Goal: Obtain resource: Download file/media

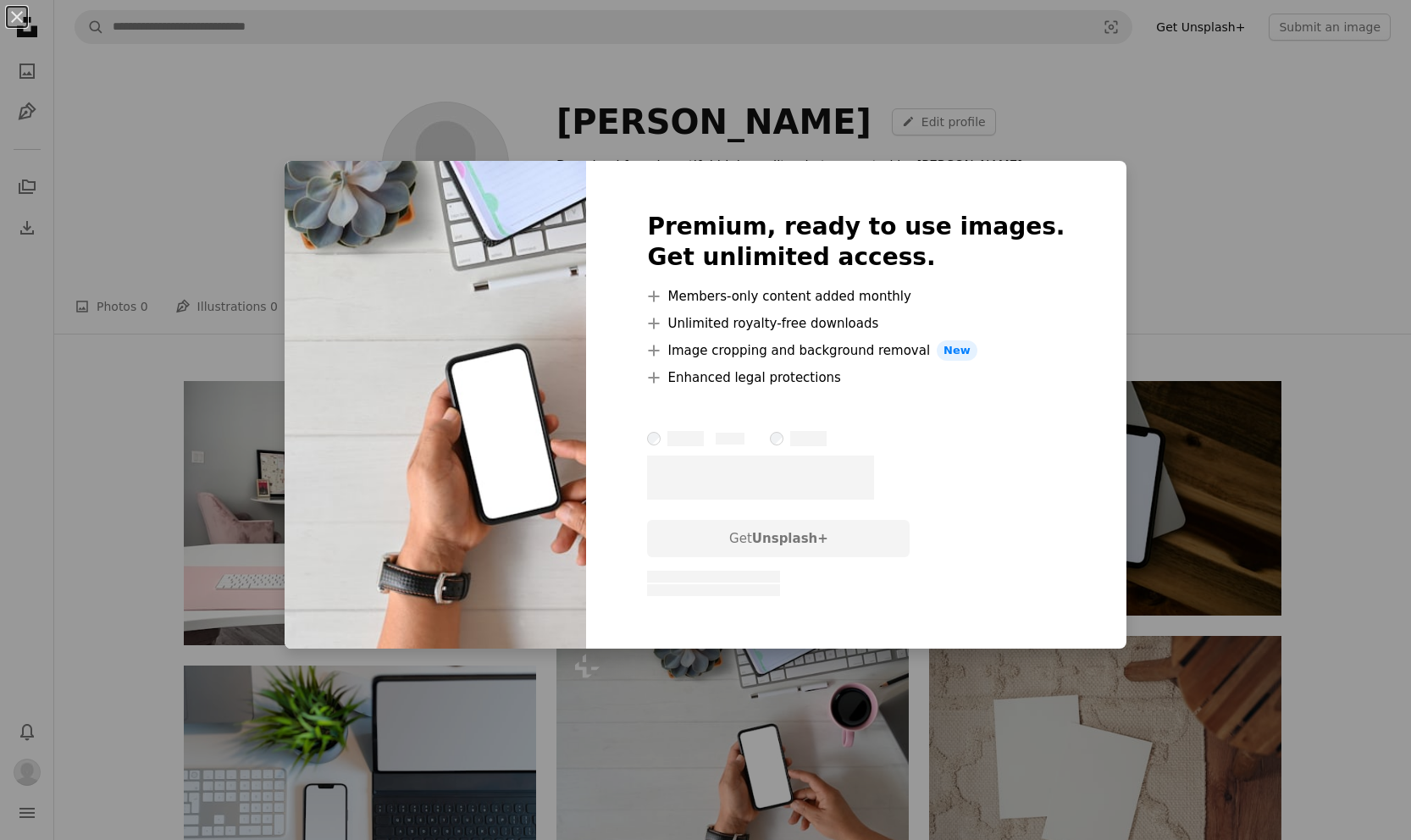
scroll to position [116, 0]
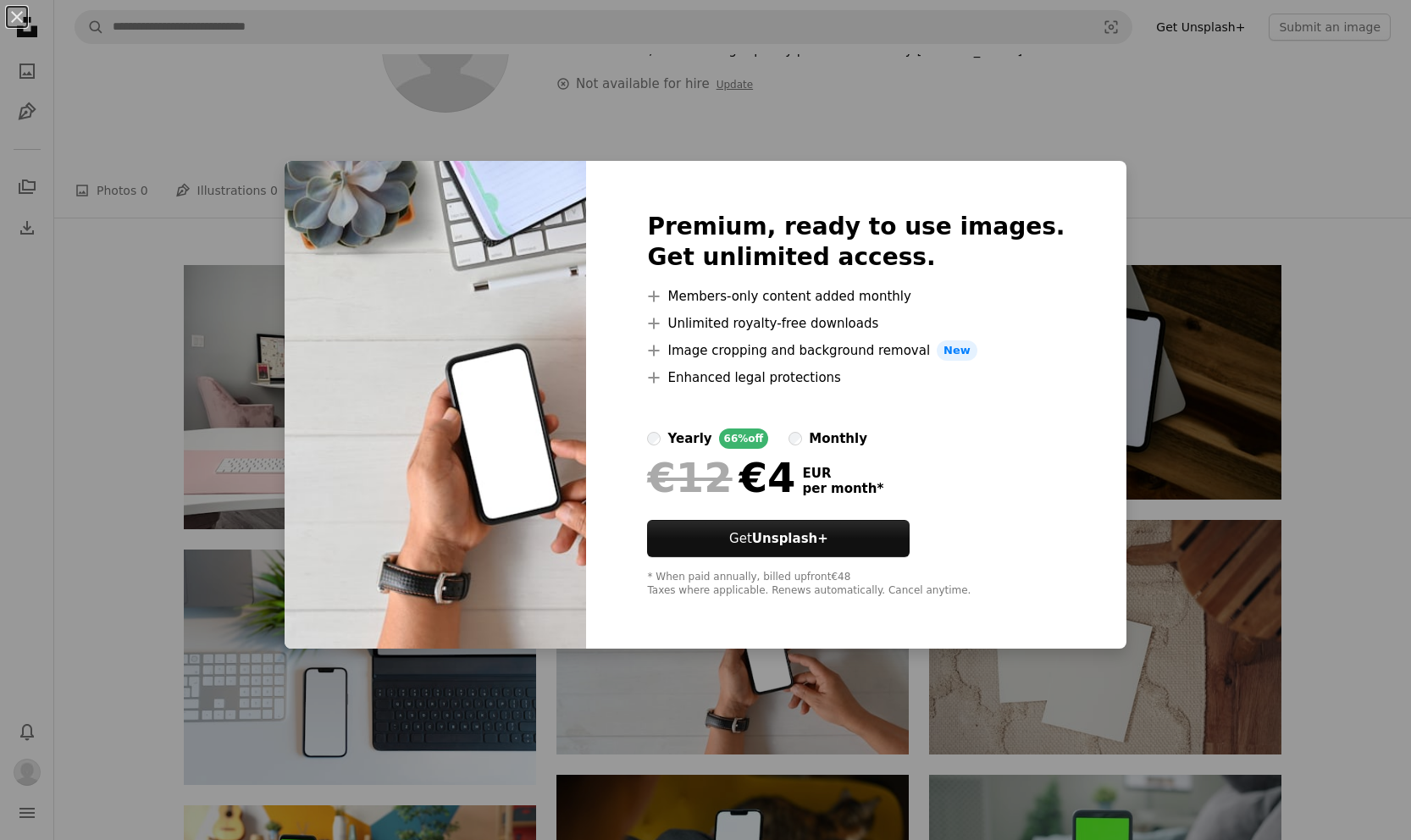
click at [145, 536] on div "An X shape Premium, ready to use images. Get unlimited access. A plus sign Memb…" at bounding box center [706, 420] width 1411 height 840
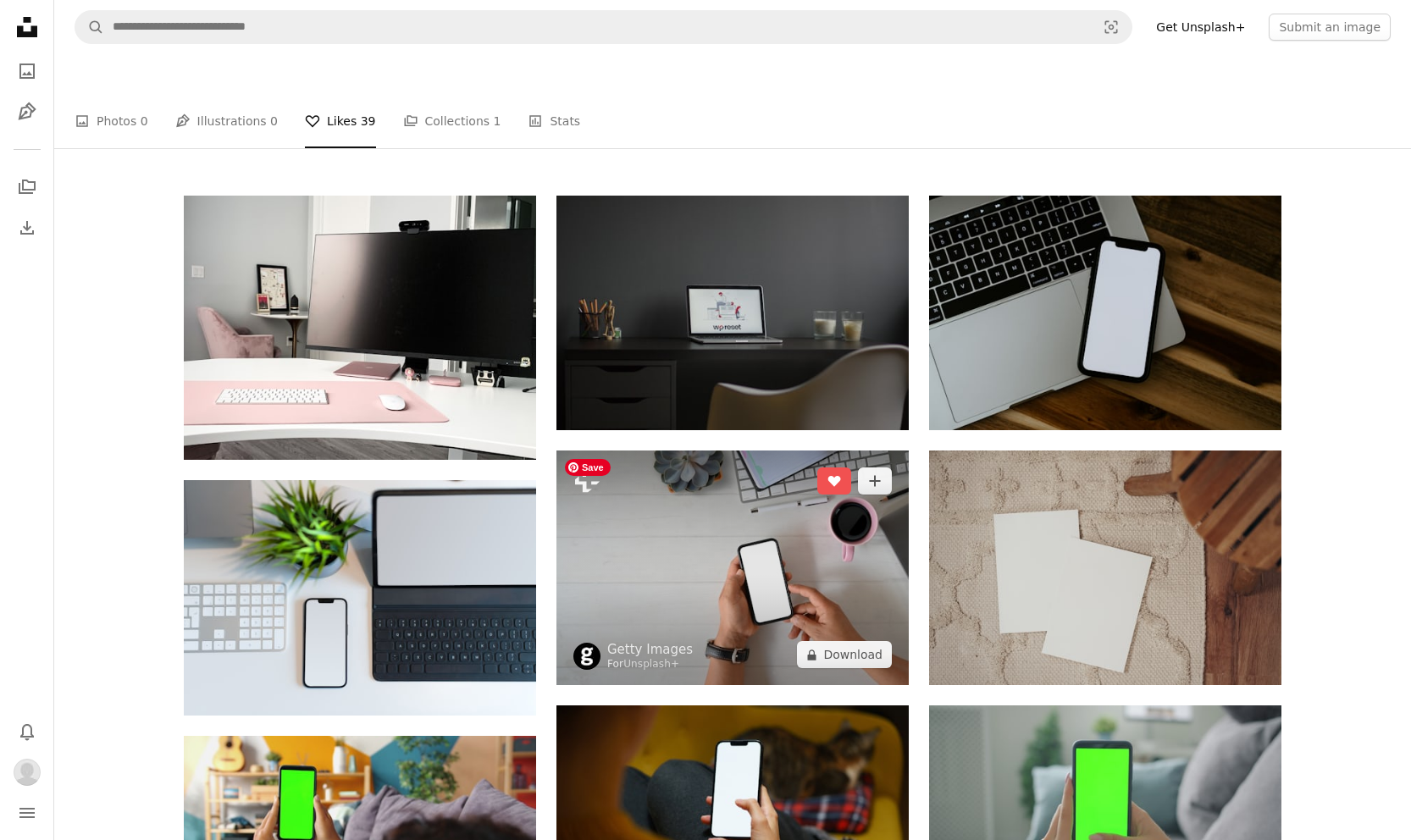
scroll to position [178, 0]
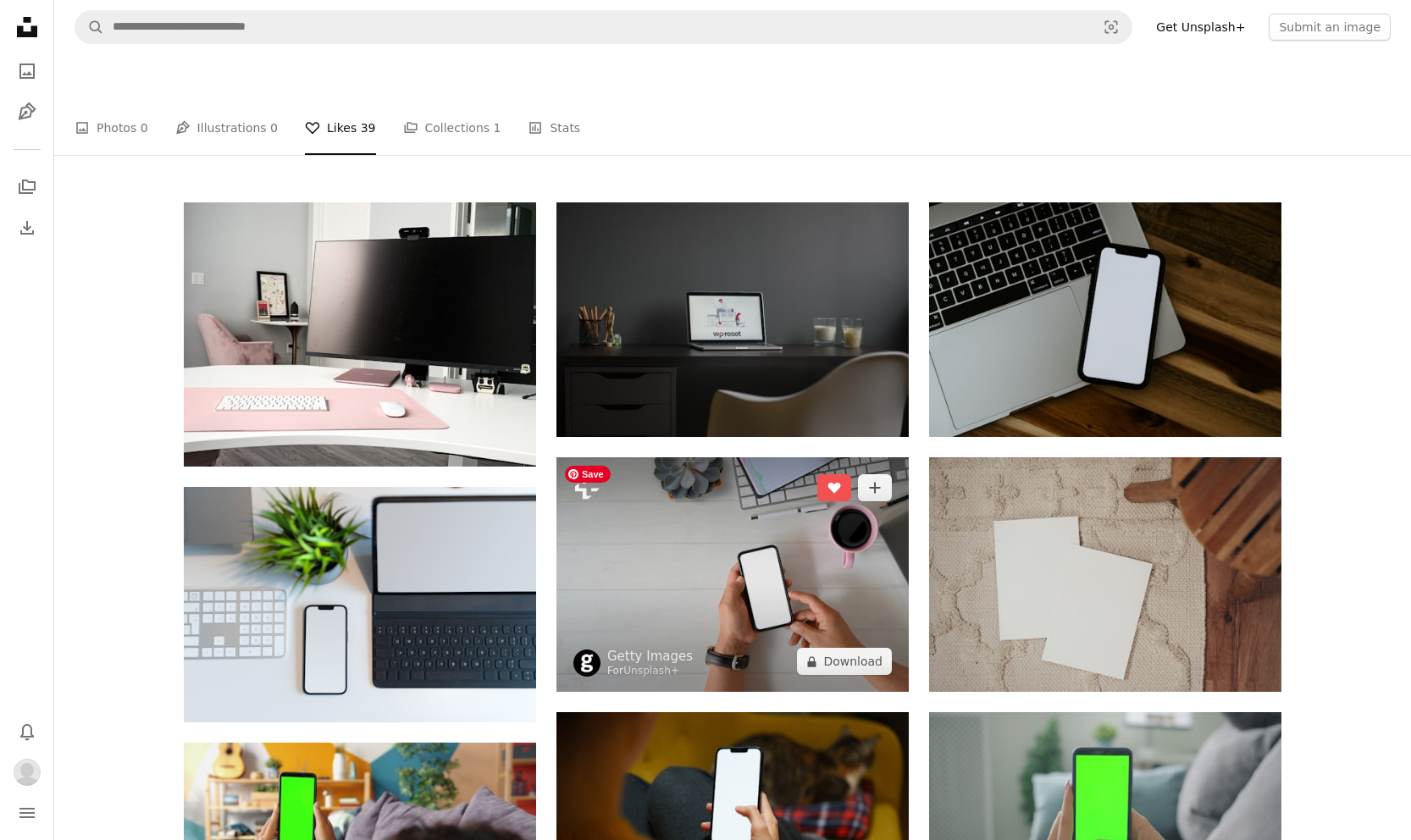
click at [807, 549] on img at bounding box center [733, 574] width 353 height 234
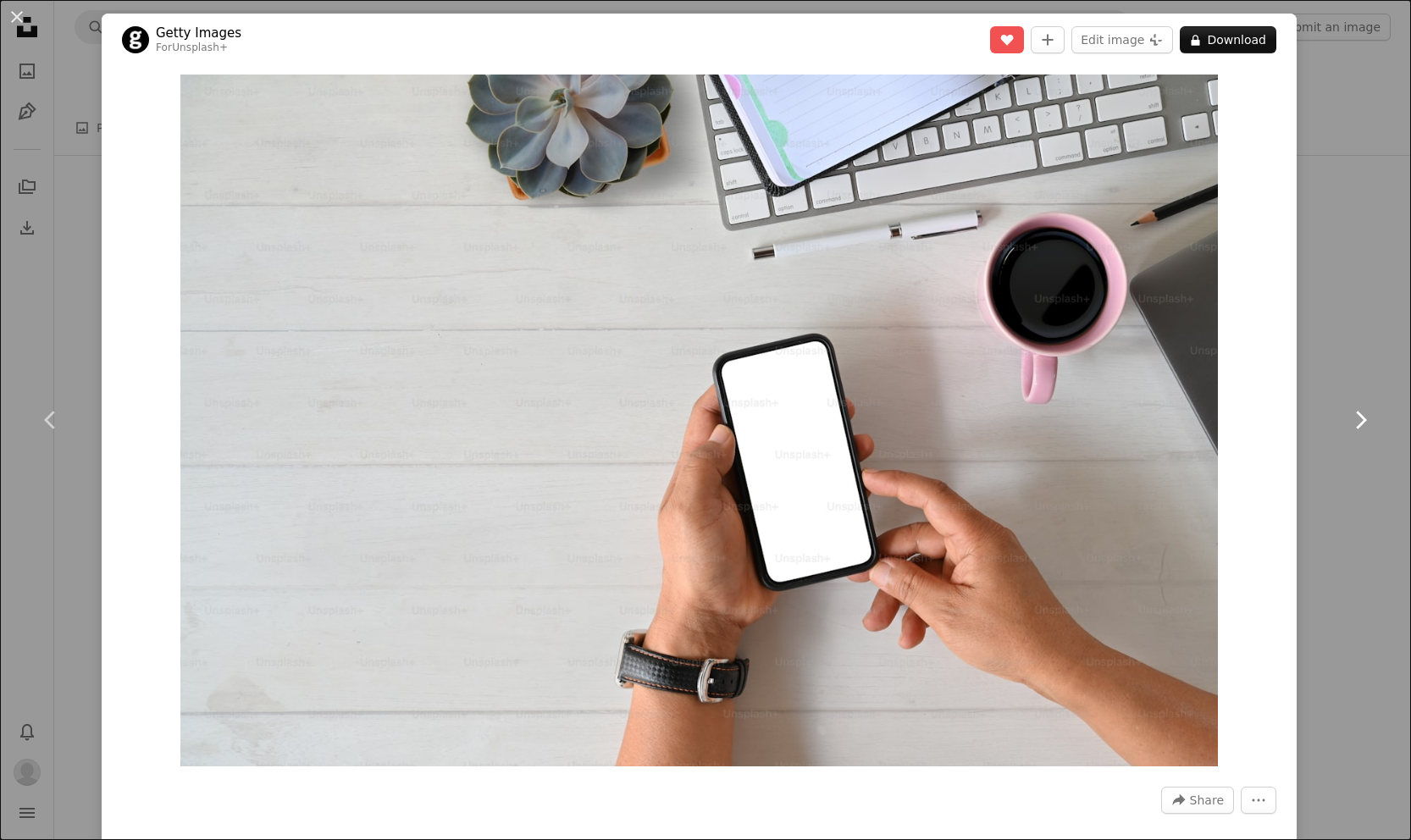
click at [1337, 361] on link "Chevron right" at bounding box center [1360, 420] width 101 height 163
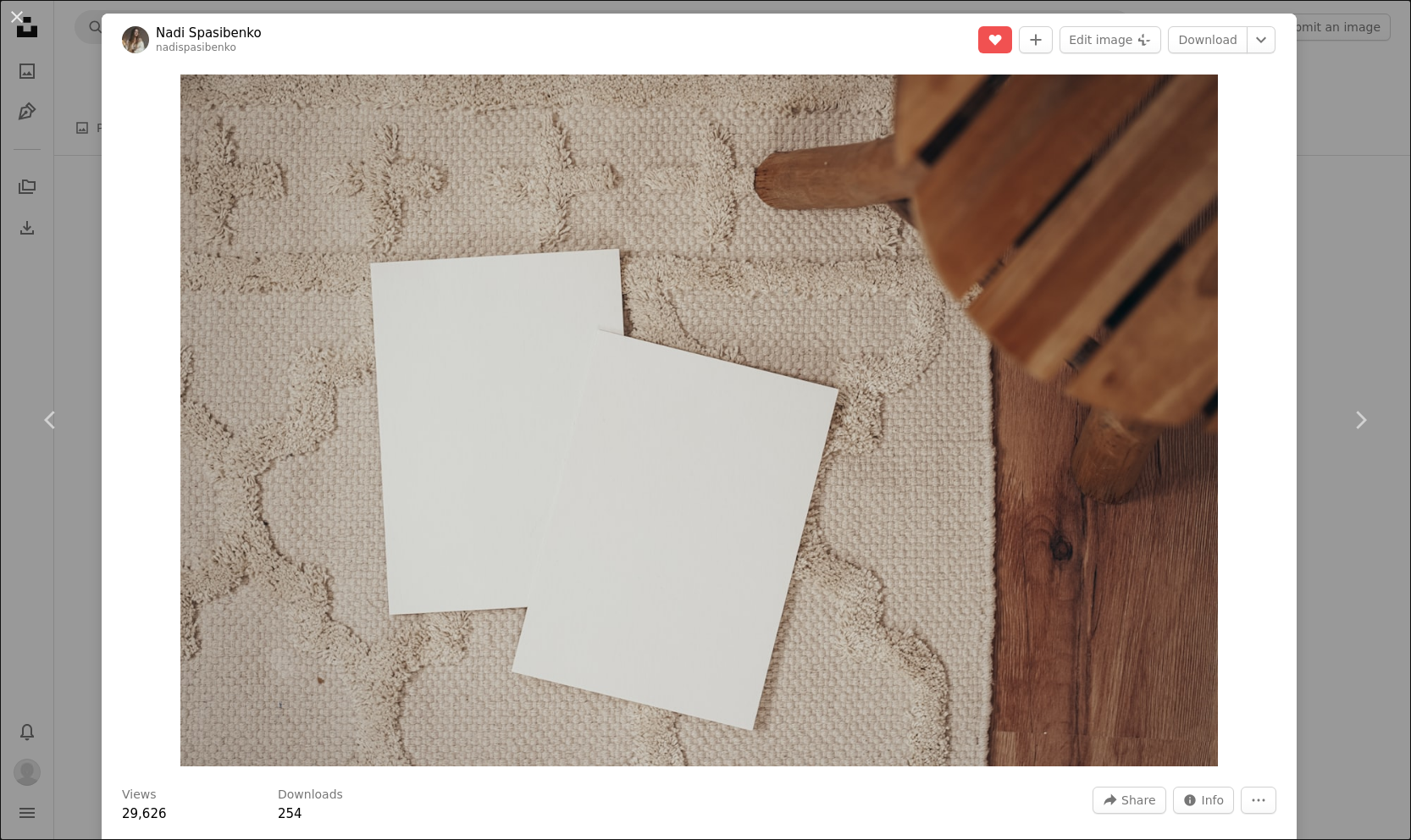
click at [92, 248] on div "An X shape Chevron left Chevron right Nadi Spasibenko nadispasibenko A heart A …" at bounding box center [706, 420] width 1411 height 840
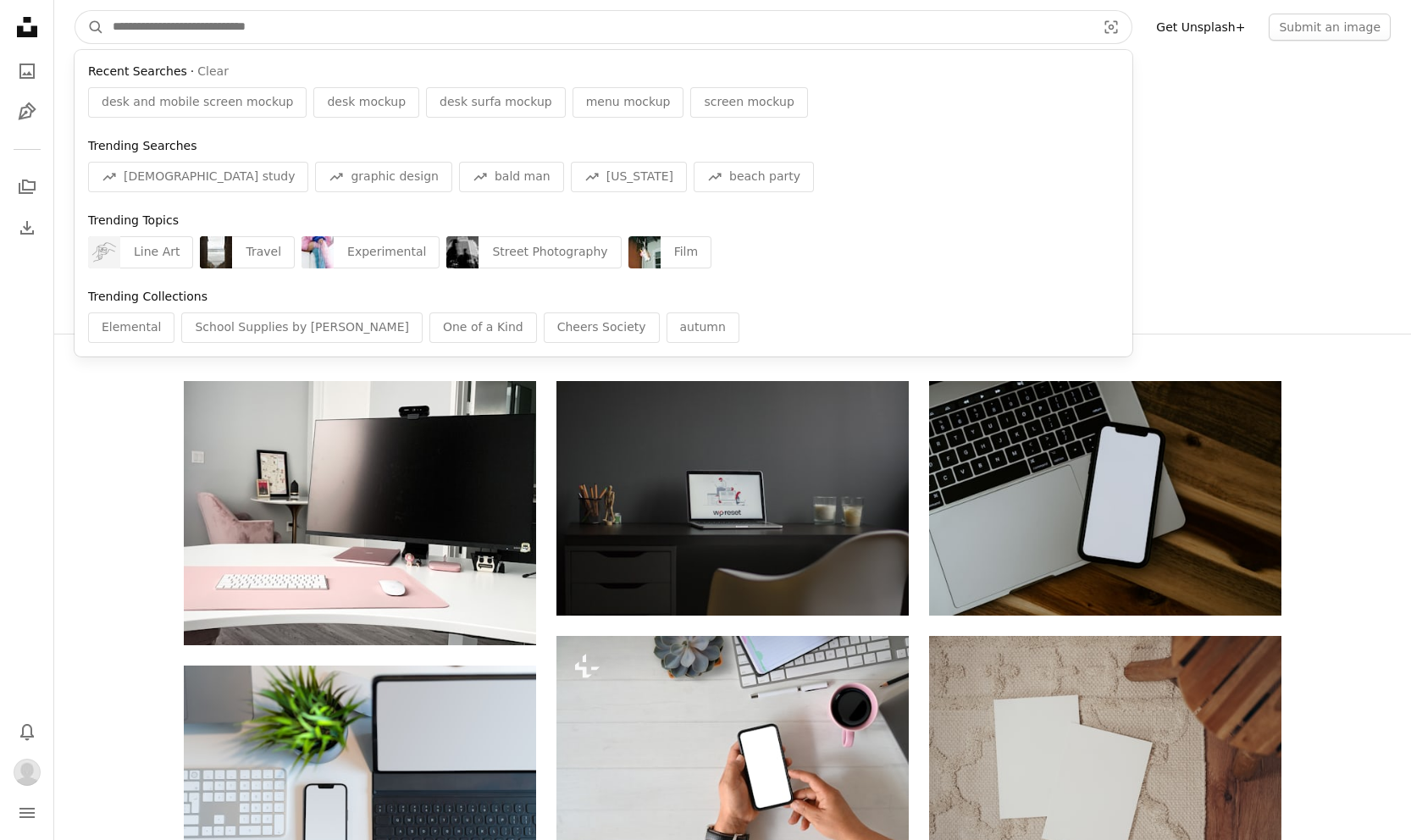
click at [156, 25] on input "Find visuals sitewide" at bounding box center [598, 26] width 987 height 32
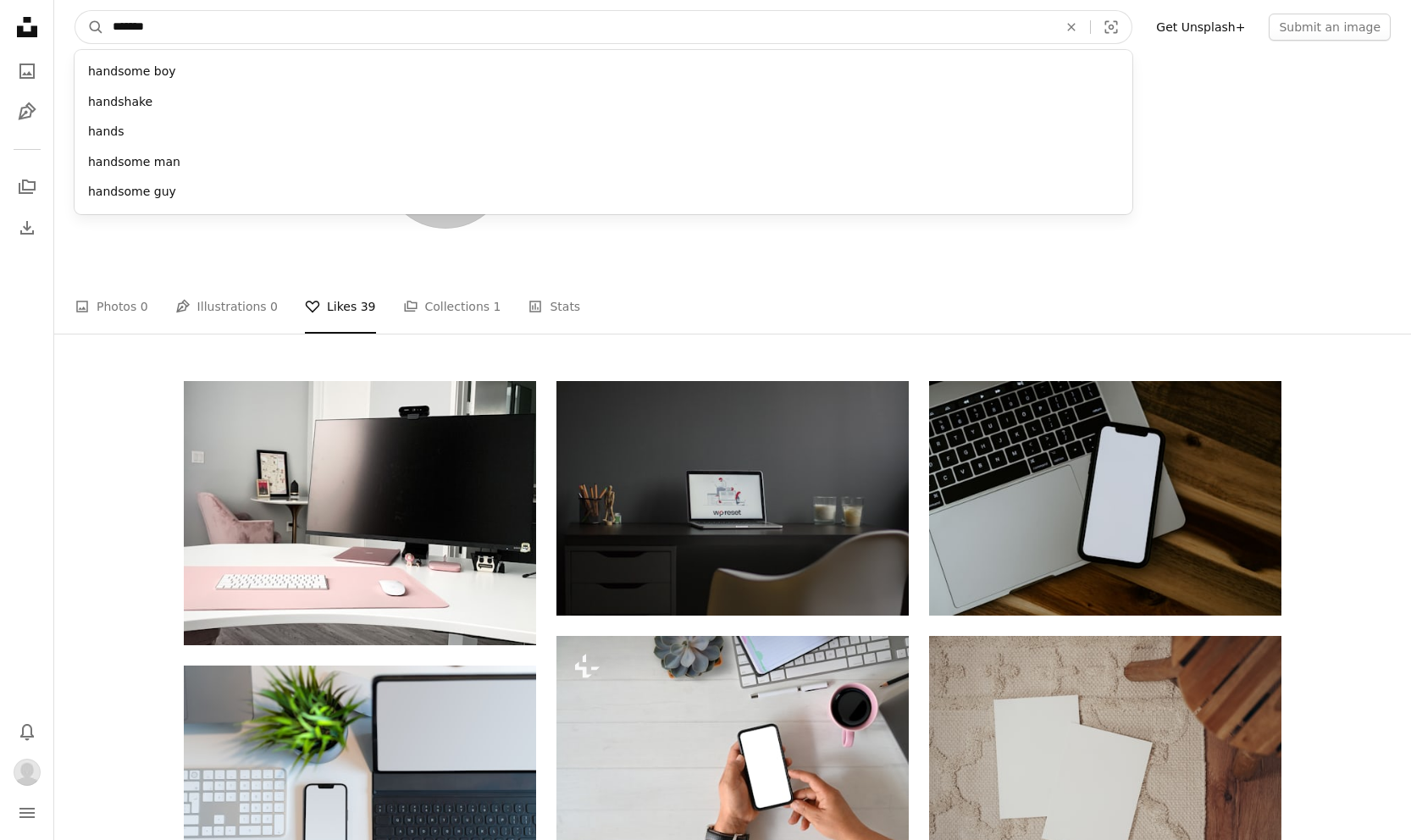
type input "********"
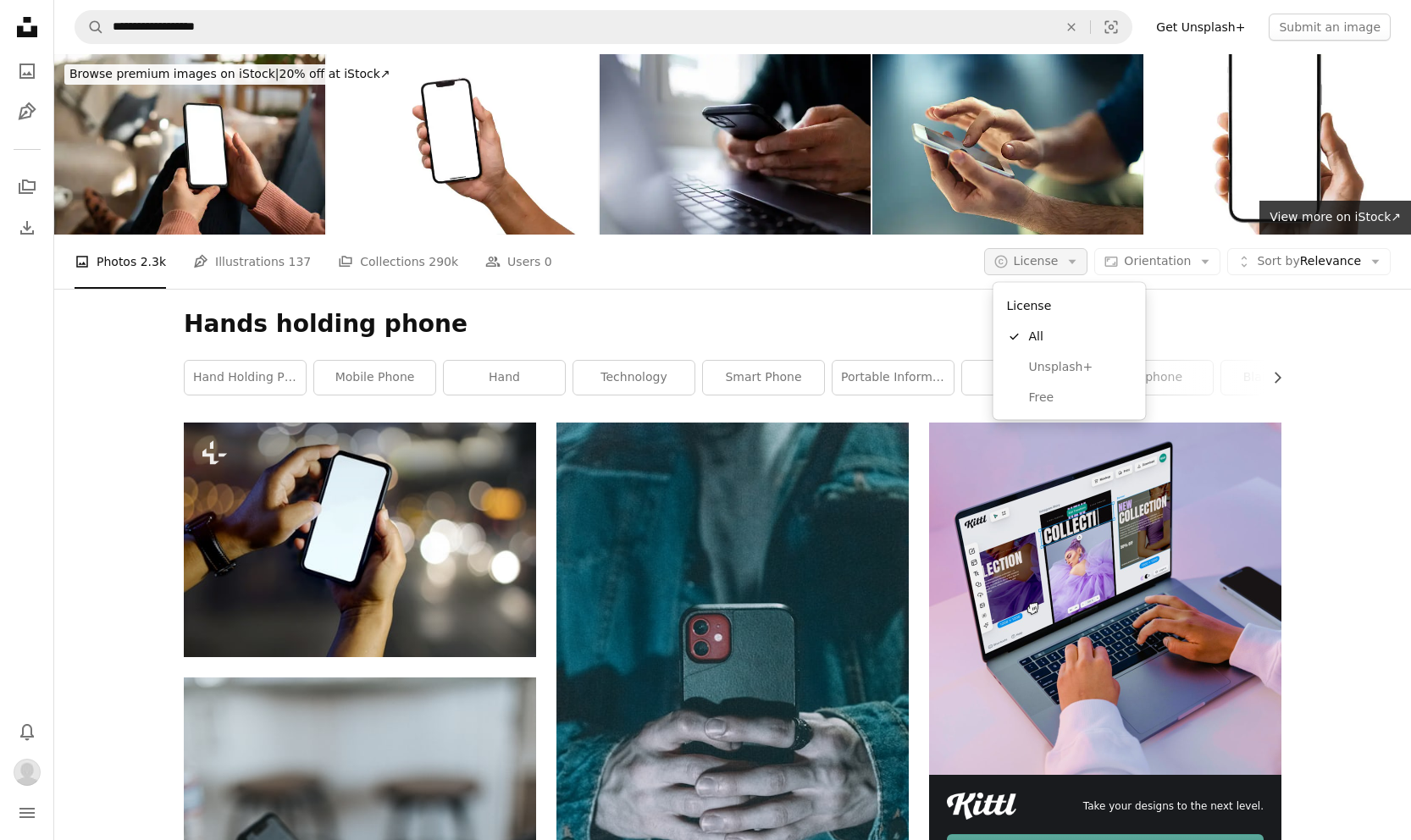
click at [1074, 262] on icon "Arrow down" at bounding box center [1073, 262] width 15 height 15
click at [1060, 401] on span "Free" at bounding box center [1080, 397] width 103 height 17
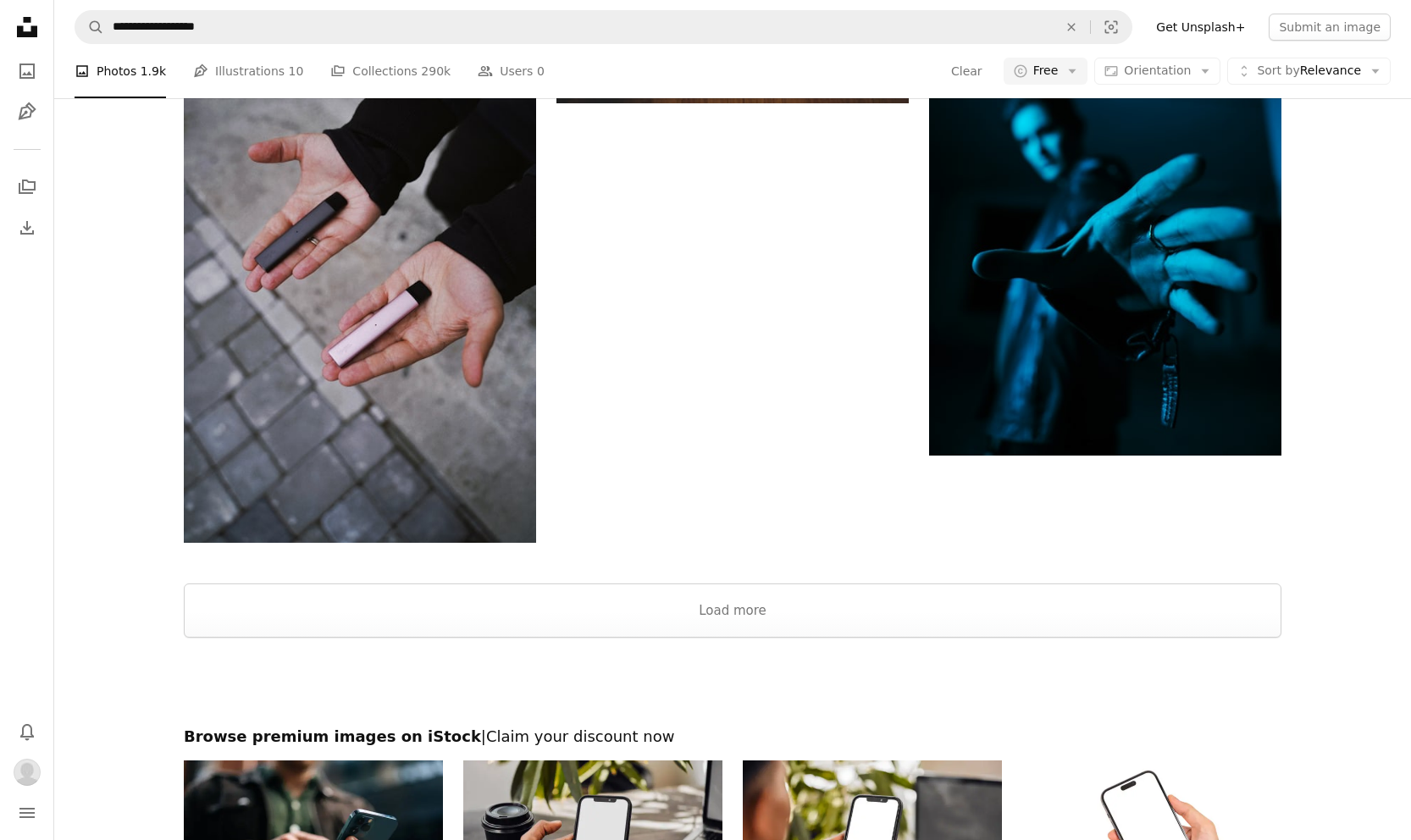
scroll to position [2965, 0]
click at [888, 619] on button "Load more" at bounding box center [732, 610] width 1098 height 54
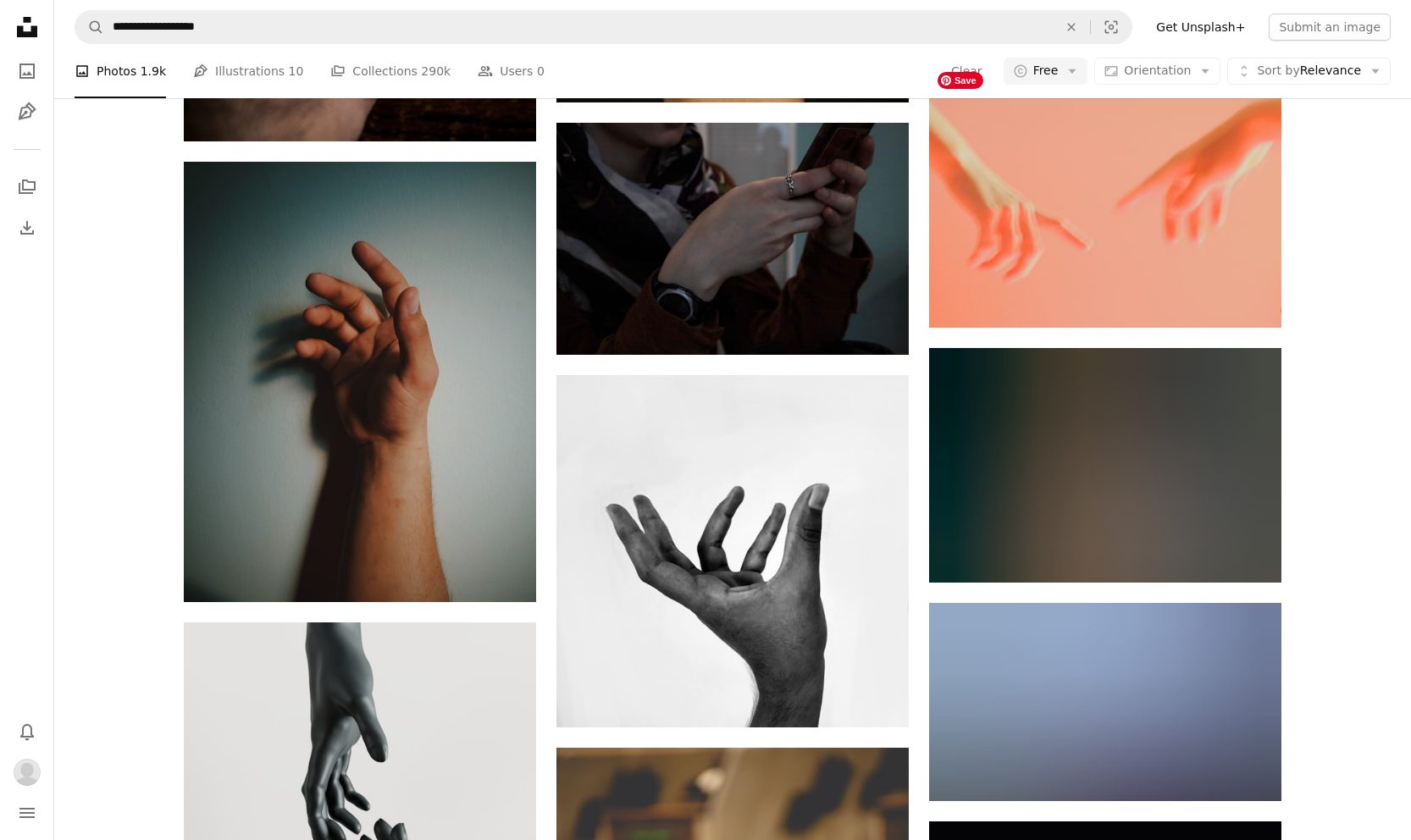
scroll to position [11208, 0]
